Goal: Information Seeking & Learning: Learn about a topic

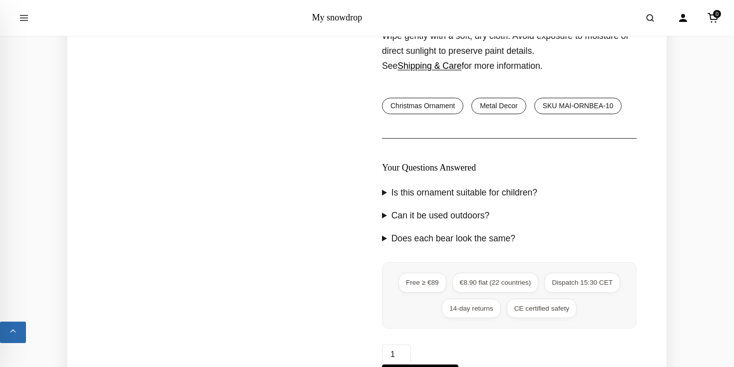
scroll to position [755, 0]
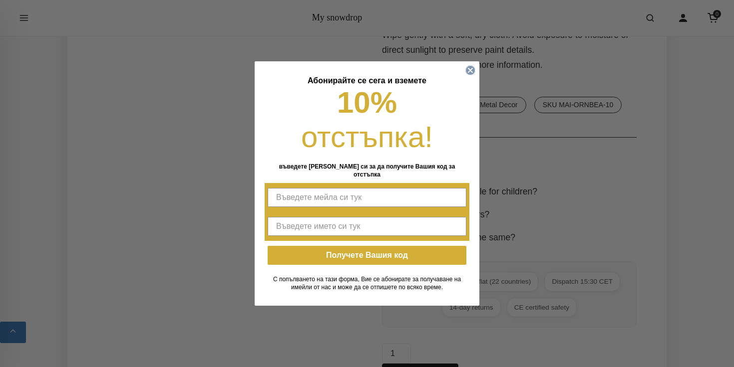
click at [468, 72] on icon "Close dialog" at bounding box center [470, 70] width 4 height 4
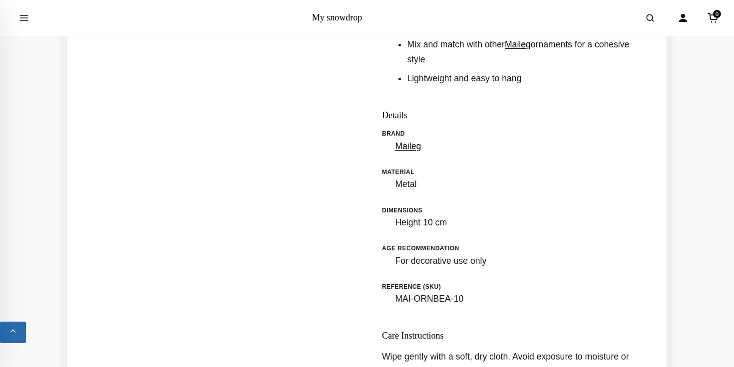
scroll to position [0, 0]
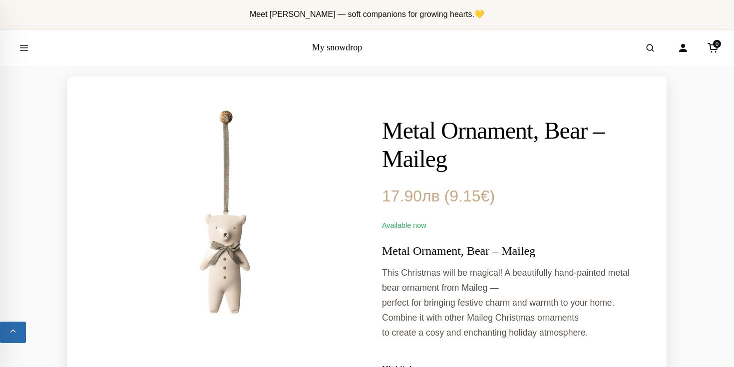
click at [336, 46] on link "My snowdrop" at bounding box center [337, 47] width 50 height 10
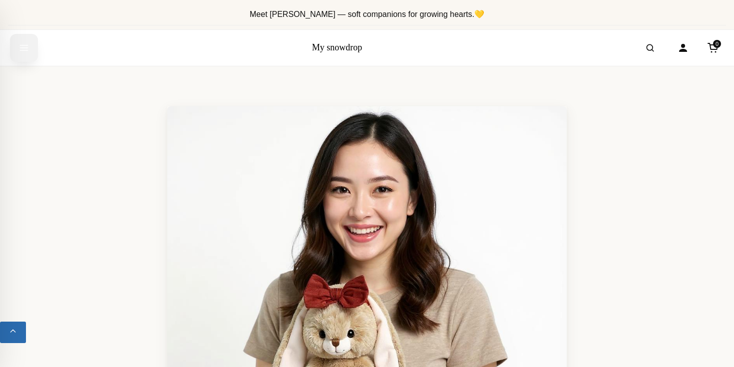
click at [20, 51] on icon "Open menu" at bounding box center [24, 48] width 10 height 20
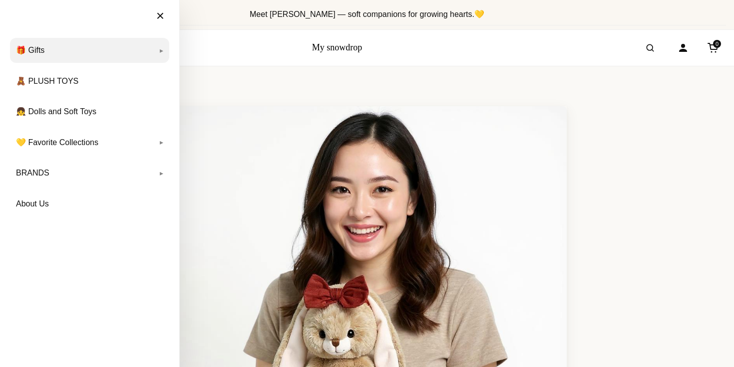
click at [75, 50] on link "🎁 Gifts" at bounding box center [89, 50] width 159 height 25
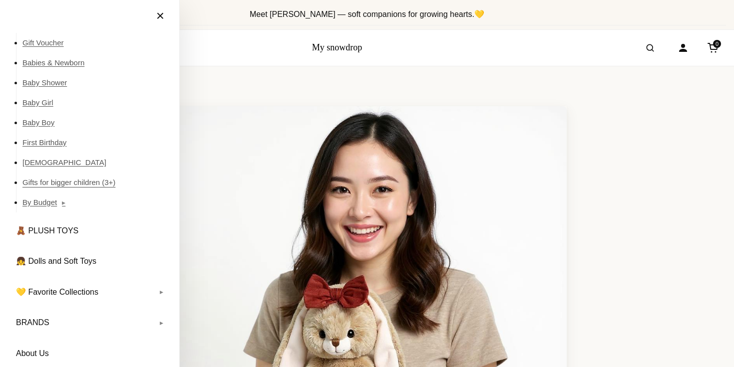
scroll to position [41, 0]
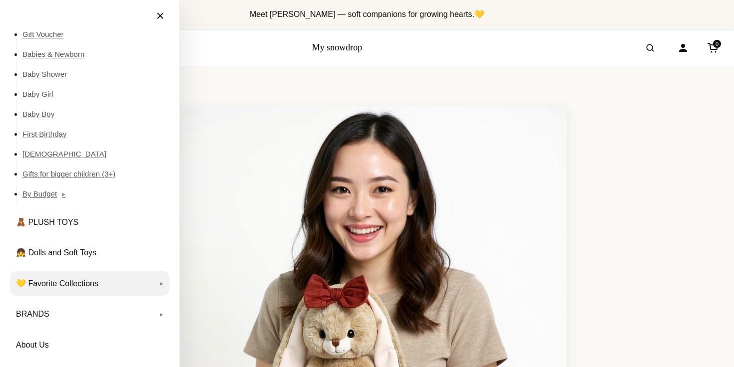
click at [43, 278] on link "💛 Favorite Collections" at bounding box center [89, 283] width 159 height 25
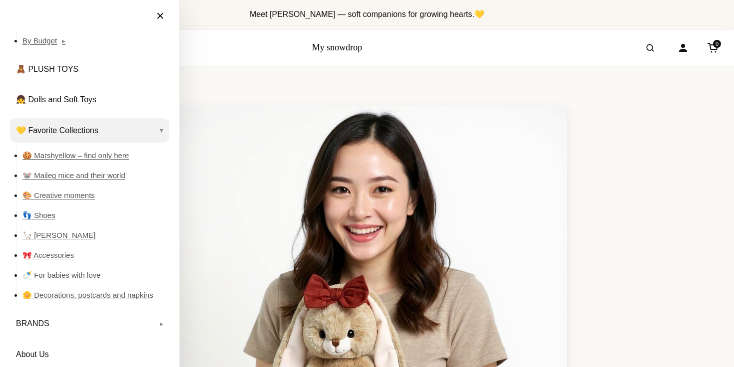
scroll to position [194, 0]
click at [54, 293] on link "🌼 Decorations, postcards and napkins" at bounding box center [95, 296] width 147 height 20
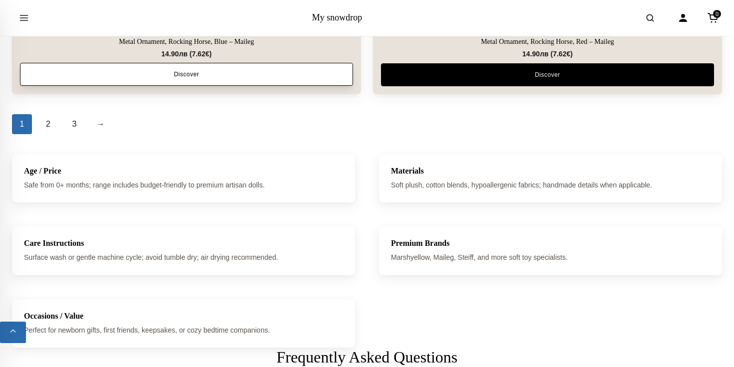
scroll to position [3436, 0]
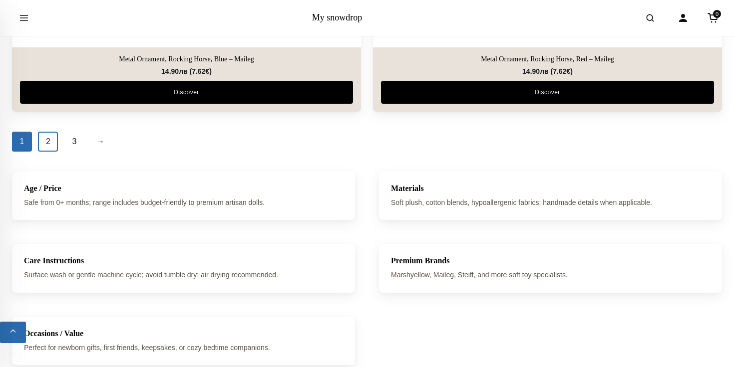
click at [45, 143] on link "2" at bounding box center [48, 142] width 20 height 20
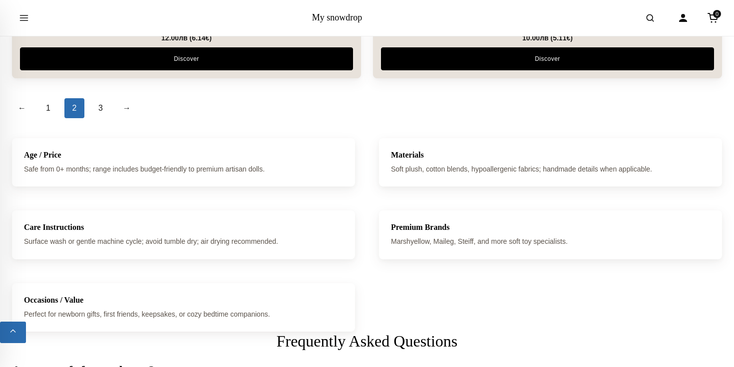
scroll to position [3468, 0]
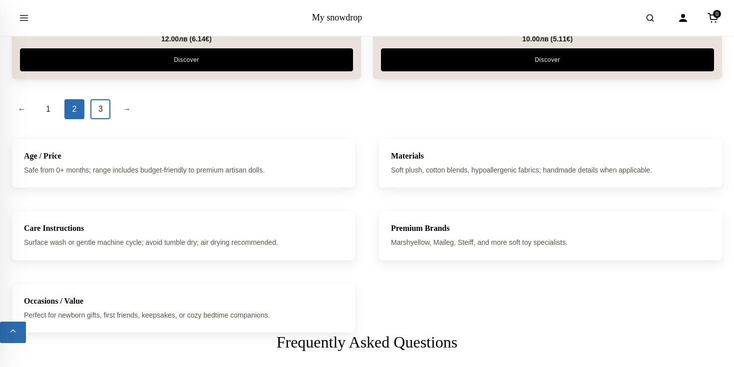
click at [102, 113] on link "3" at bounding box center [100, 109] width 20 height 20
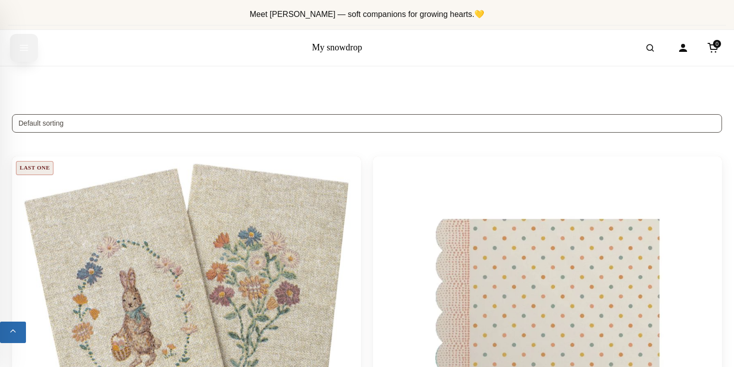
click at [21, 49] on icon "Open menu" at bounding box center [24, 48] width 10 height 20
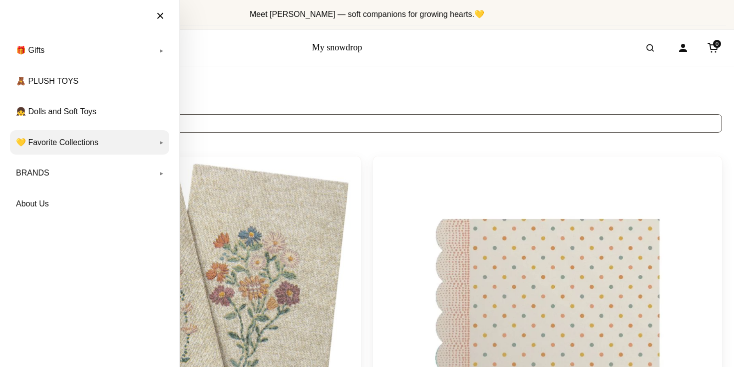
click at [47, 141] on link "💛 Favorite Collections" at bounding box center [89, 142] width 159 height 25
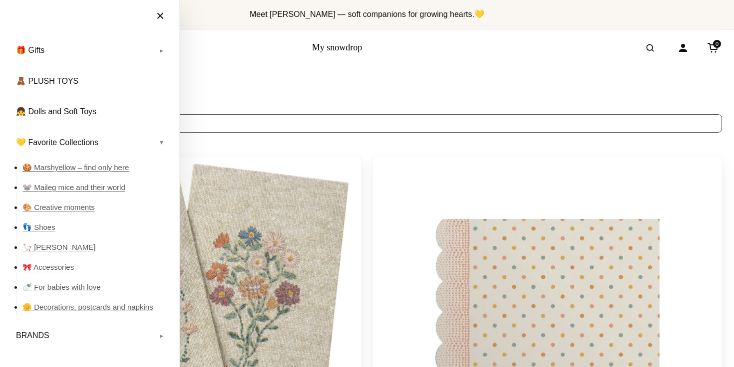
click at [41, 268] on link "🎀 Accessories" at bounding box center [95, 268] width 147 height 20
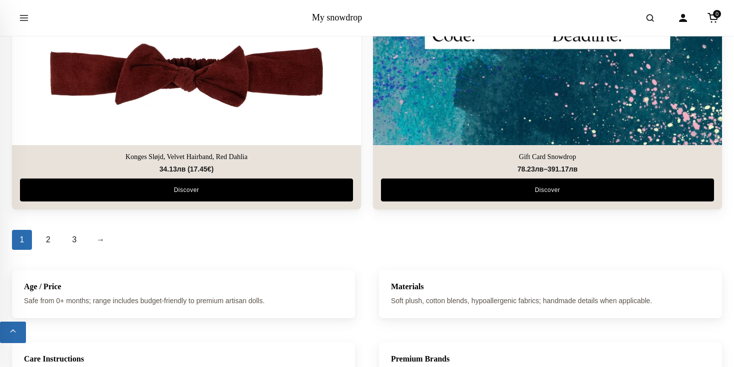
scroll to position [3508, 0]
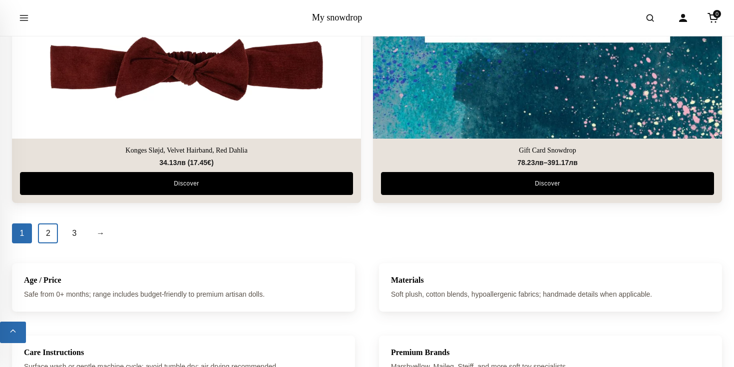
click at [52, 231] on link "2" at bounding box center [48, 234] width 20 height 20
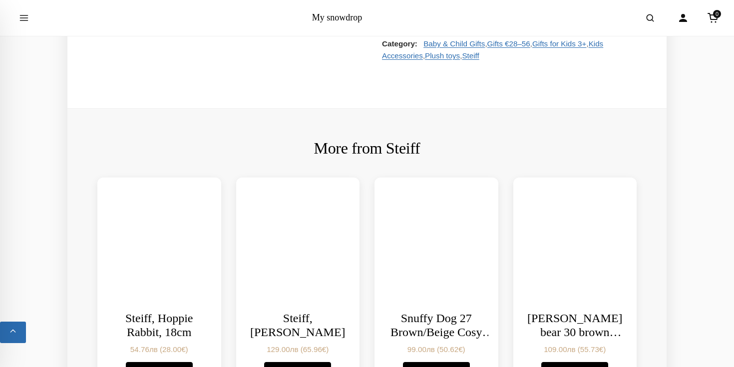
scroll to position [831, 0]
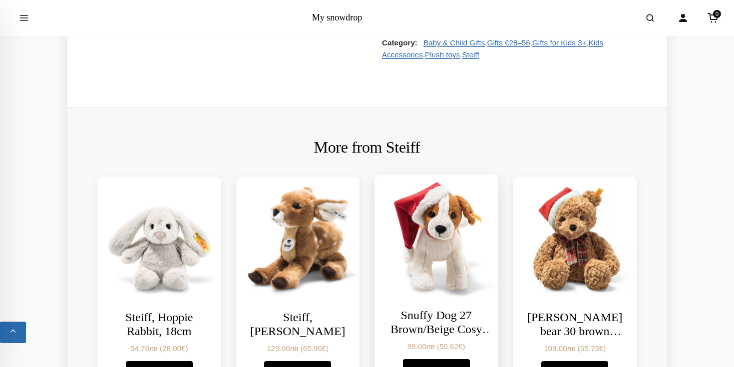
click at [435, 250] on img at bounding box center [436, 237] width 130 height 130
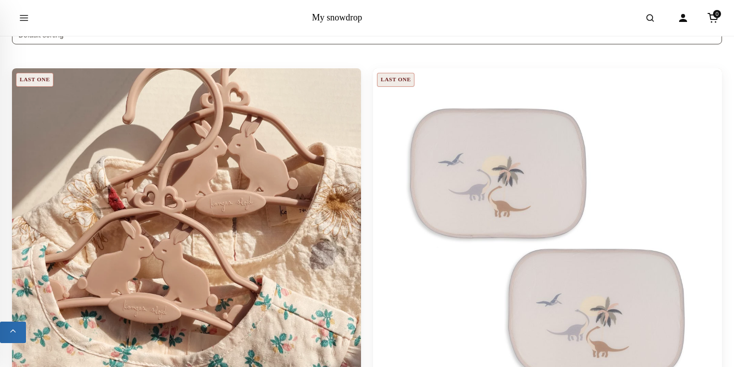
scroll to position [202, 0]
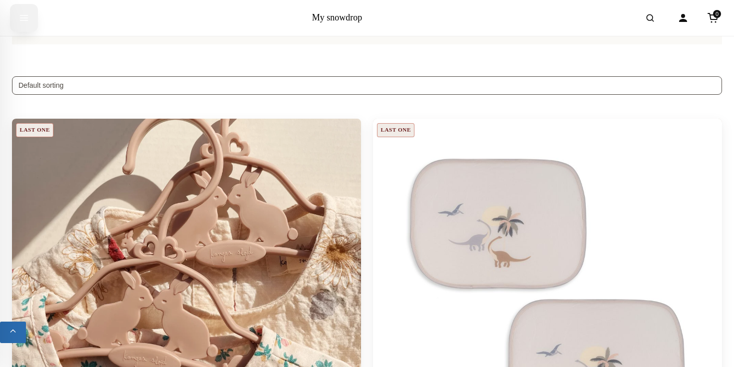
click at [24, 16] on icon "Open menu" at bounding box center [24, 18] width 10 height 20
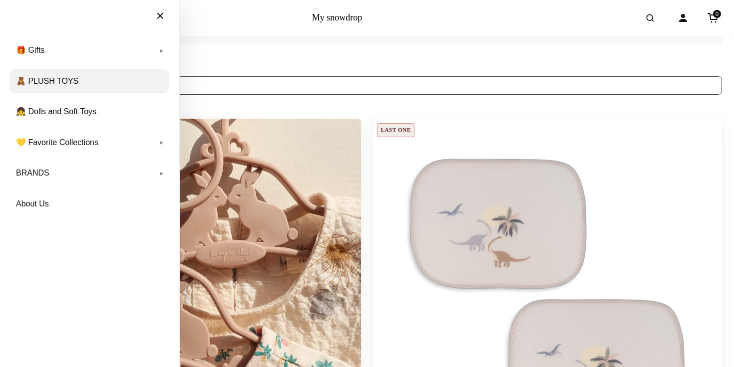
click at [44, 79] on link "🧸 PLUSH TOYS" at bounding box center [89, 81] width 159 height 25
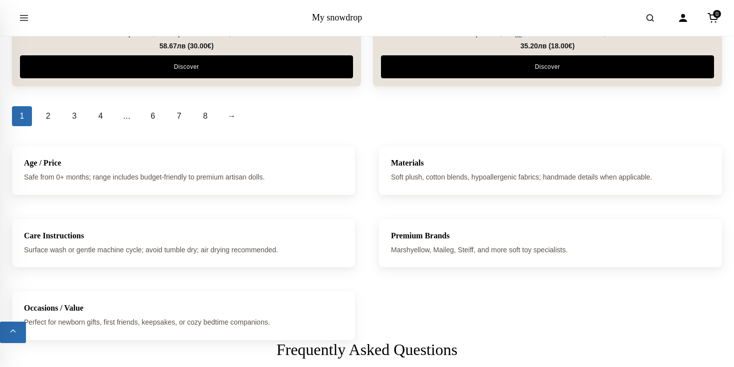
scroll to position [3604, 0]
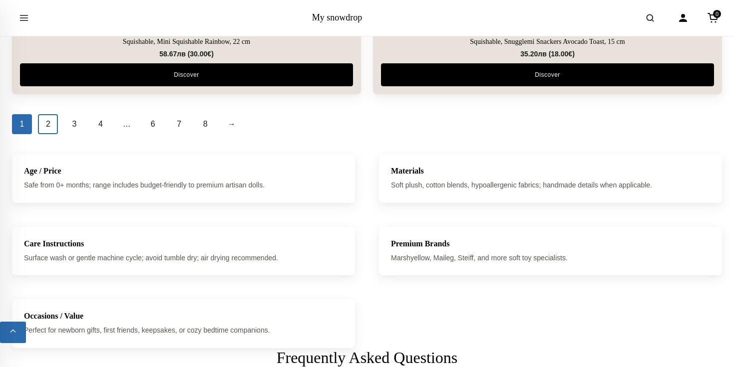
click at [49, 123] on link "2" at bounding box center [48, 124] width 20 height 20
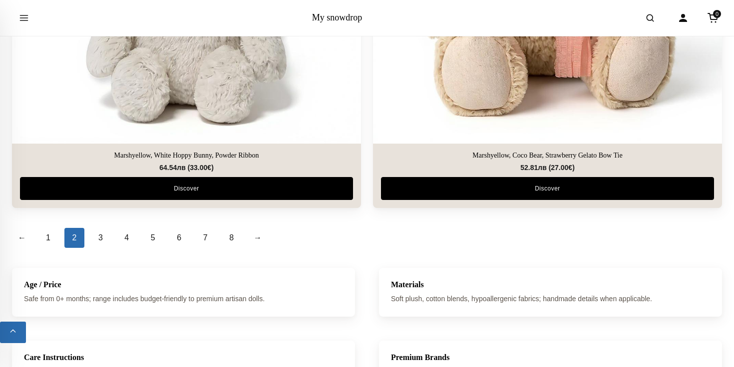
scroll to position [3494, 0]
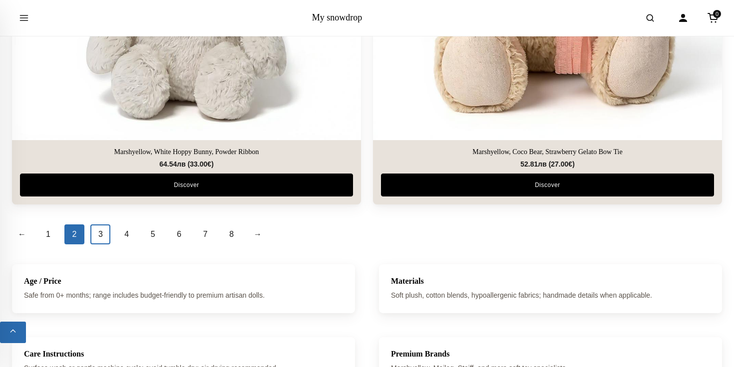
click at [101, 233] on link "3" at bounding box center [100, 235] width 20 height 20
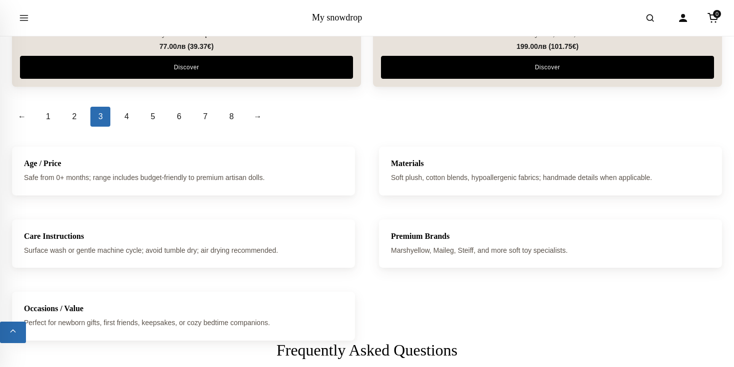
scroll to position [3560, 0]
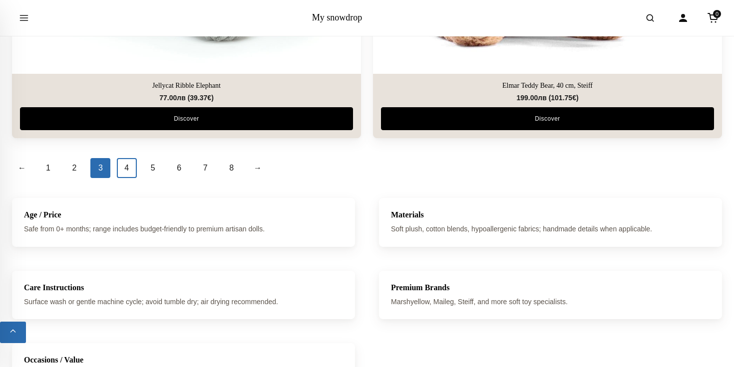
click at [126, 167] on link "4" at bounding box center [127, 168] width 20 height 20
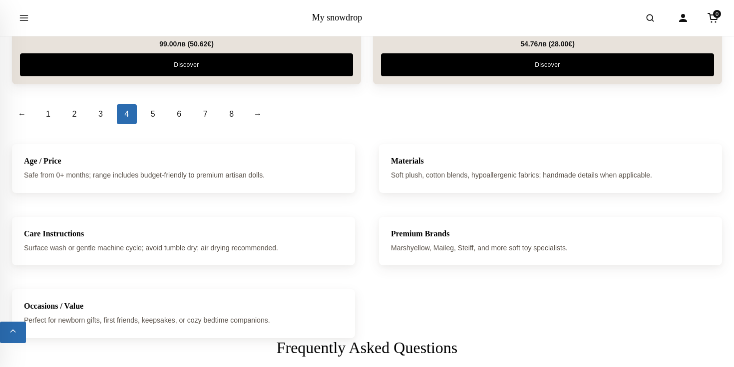
scroll to position [3665, 0]
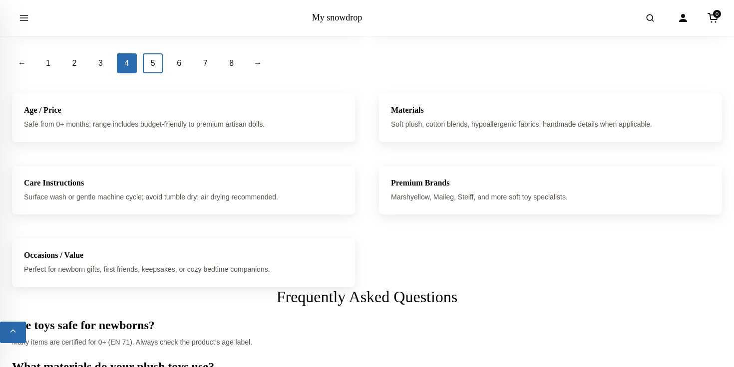
click at [153, 60] on link "5" at bounding box center [153, 63] width 20 height 20
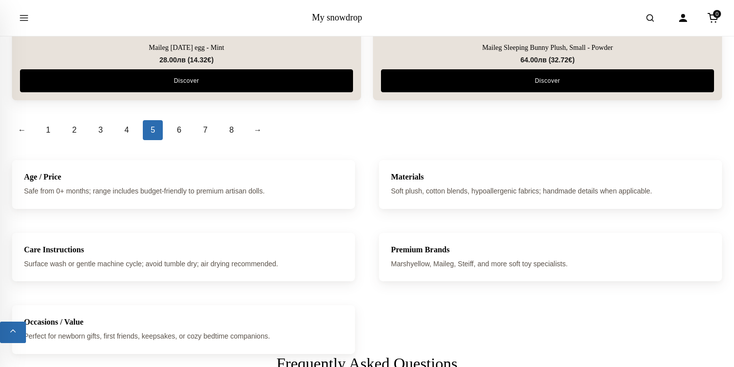
scroll to position [3632, 0]
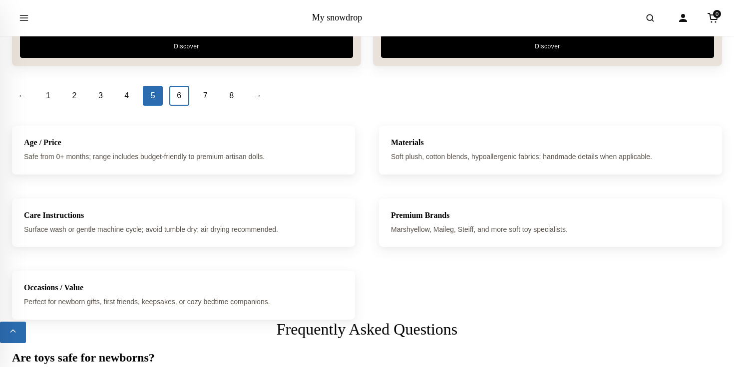
click at [176, 97] on link "6" at bounding box center [179, 96] width 20 height 20
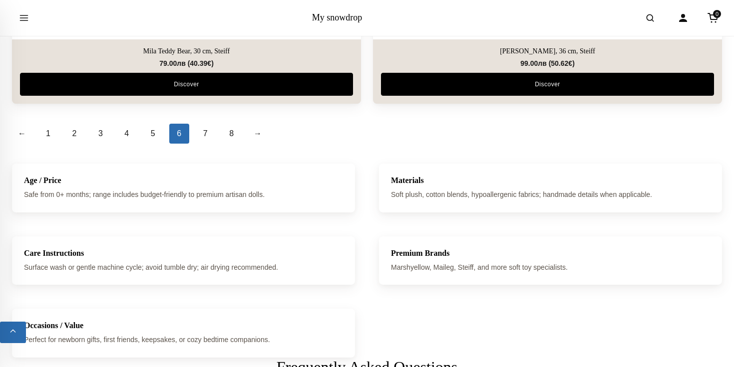
scroll to position [3554, 0]
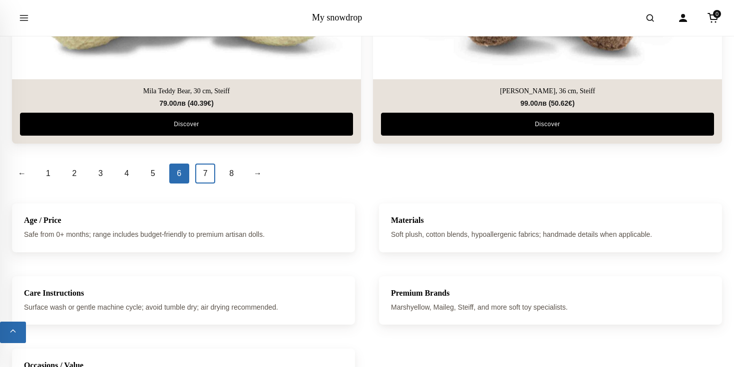
click at [201, 172] on link "7" at bounding box center [205, 174] width 20 height 20
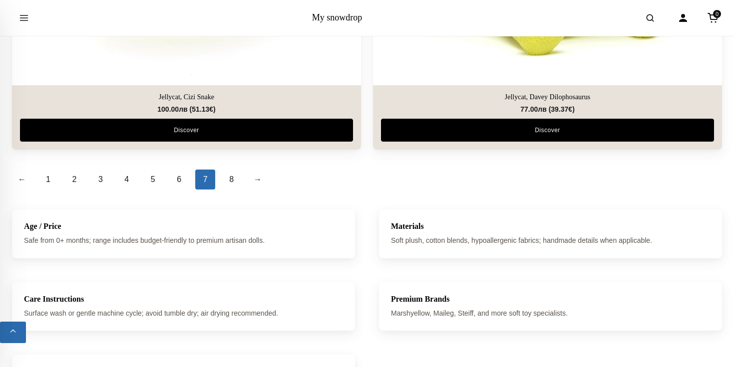
scroll to position [3577, 0]
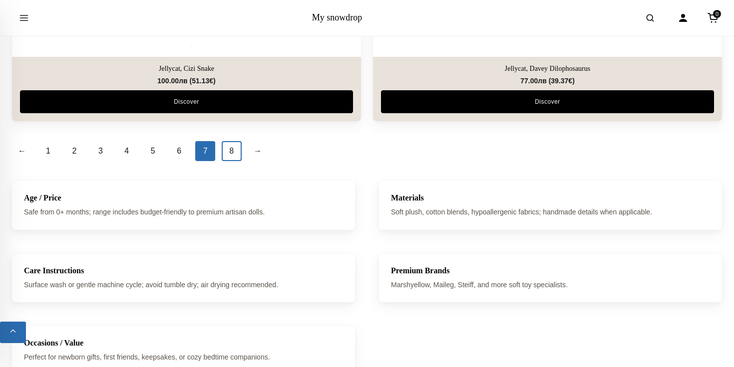
click at [231, 146] on link "8" at bounding box center [232, 151] width 20 height 20
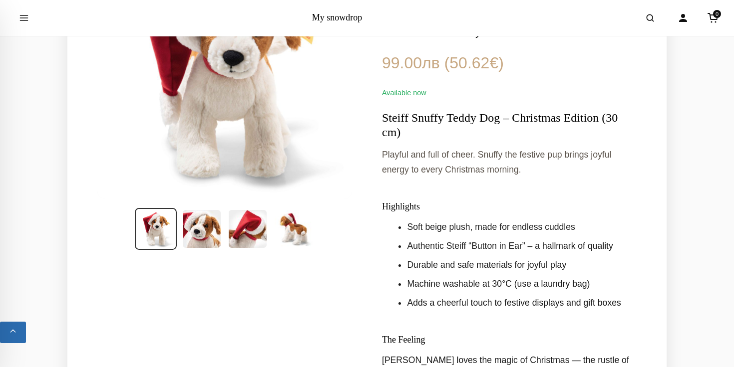
scroll to position [181, 0]
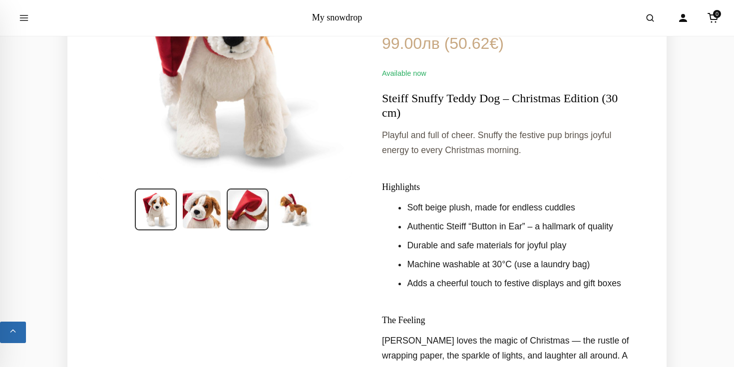
click at [255, 207] on img at bounding box center [248, 210] width 42 height 42
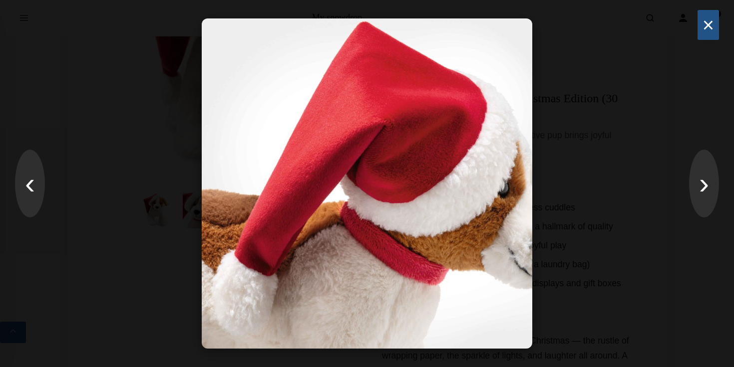
click at [702, 28] on button "×" at bounding box center [707, 25] width 21 height 30
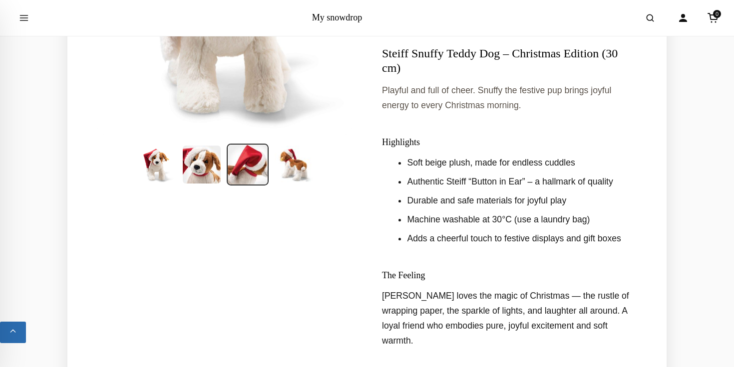
scroll to position [0, 0]
